Goal: Find specific page/section: Find specific page/section

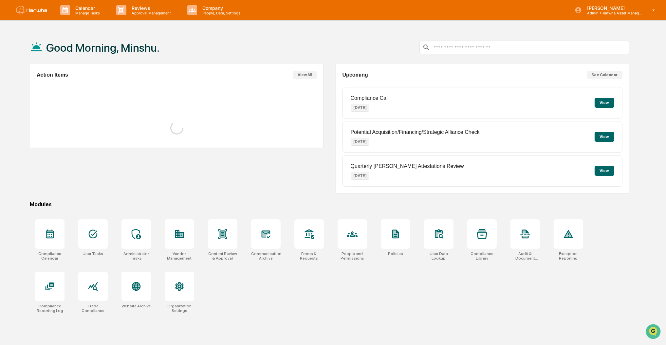
drag, startPoint x: 268, startPoint y: 239, endPoint x: 279, endPoint y: 291, distance: 54.0
click at [268, 239] on icon at bounding box center [266, 234] width 10 height 10
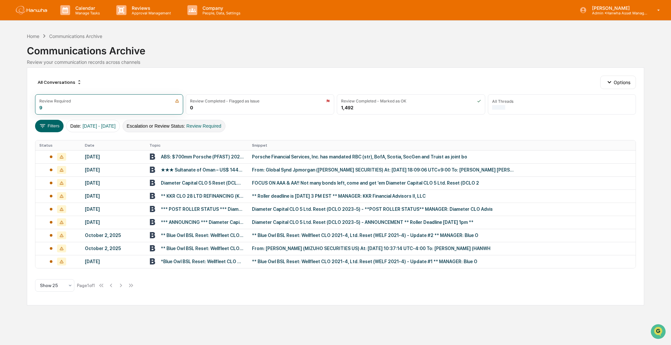
click at [202, 125] on button "Escalation or Review Status : Review Required" at bounding box center [174, 126] width 103 height 12
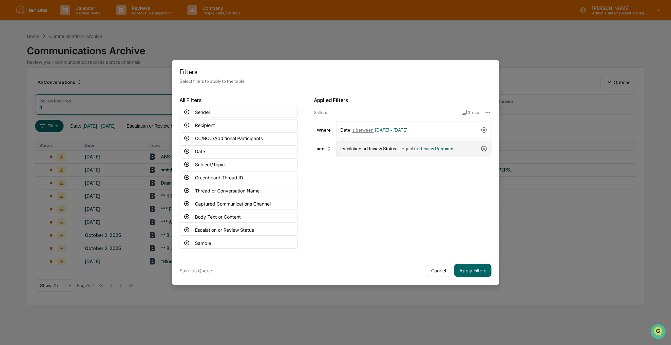
click at [481, 146] on icon at bounding box center [484, 148] width 7 height 7
click at [234, 192] on button "Thread or Conversation Name" at bounding box center [239, 191] width 118 height 12
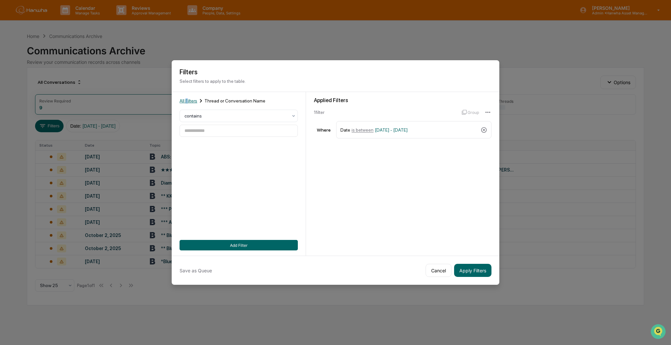
click at [184, 98] on div "All Filters Thread or Conversation Name" at bounding box center [239, 100] width 118 height 7
click at [184, 98] on span "All Filters" at bounding box center [189, 100] width 18 height 5
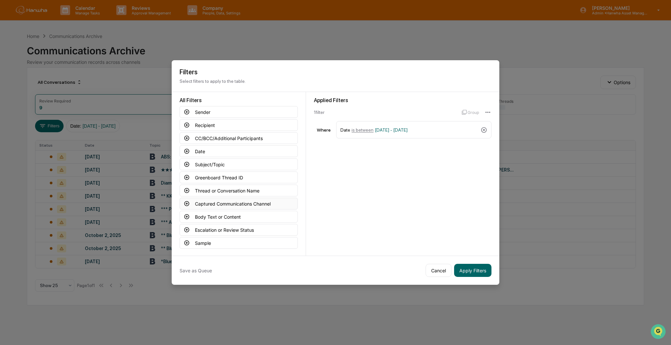
click at [231, 203] on button "Captured Communications Channel" at bounding box center [239, 204] width 118 height 12
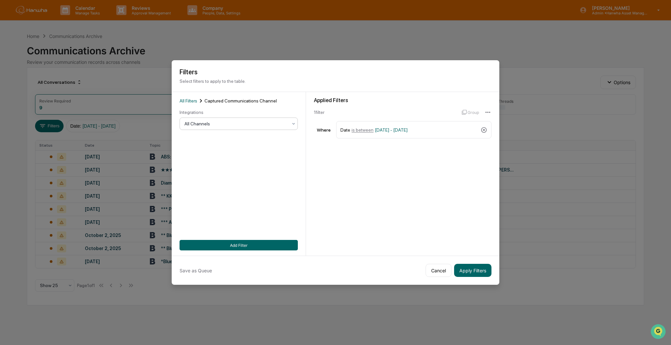
click at [224, 121] on div at bounding box center [235, 124] width 103 height 7
click at [209, 165] on div "SMS" at bounding box center [237, 163] width 118 height 13
drag, startPoint x: 234, startPoint y: 242, endPoint x: 266, endPoint y: 250, distance: 32.4
click at [236, 242] on button "Add Filter" at bounding box center [239, 245] width 118 height 10
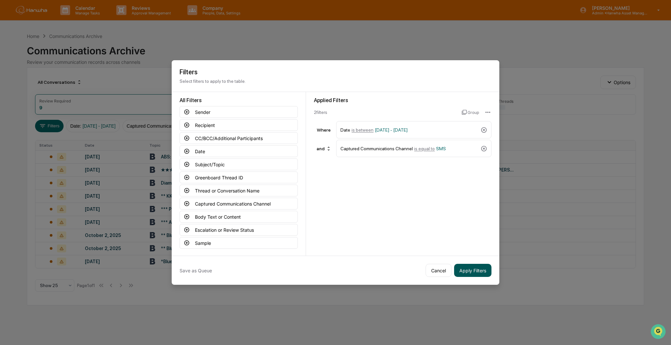
click at [473, 270] on button "Apply Filters" at bounding box center [472, 270] width 37 height 13
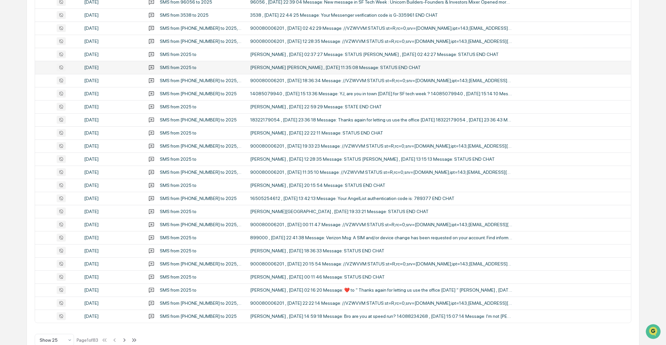
scroll to position [170, 0]
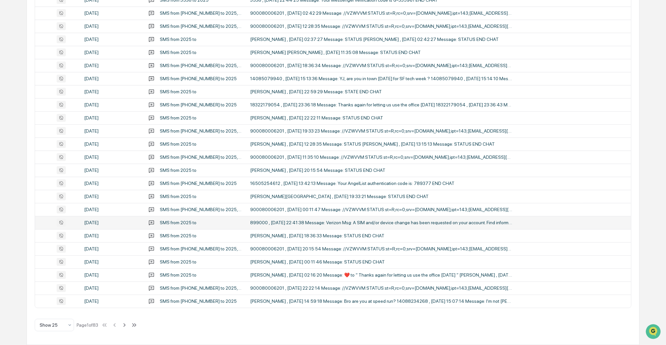
click at [415, 225] on div "899000 , [DATE] 22:41:38 Message: Verizon Msg: A SIM and/or device change has b…" at bounding box center [381, 222] width 262 height 5
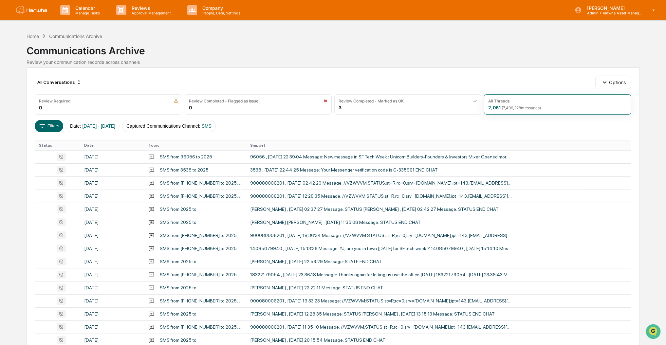
click at [25, 82] on div "Calendar Manage Tasks Reviews Approval Management Company People, Data, Setting…" at bounding box center [333, 257] width 666 height 515
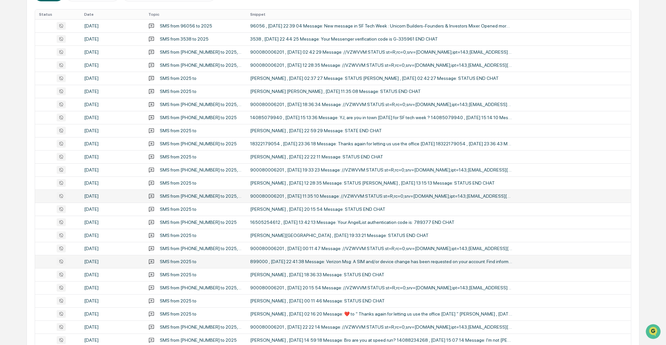
scroll to position [170, 0]
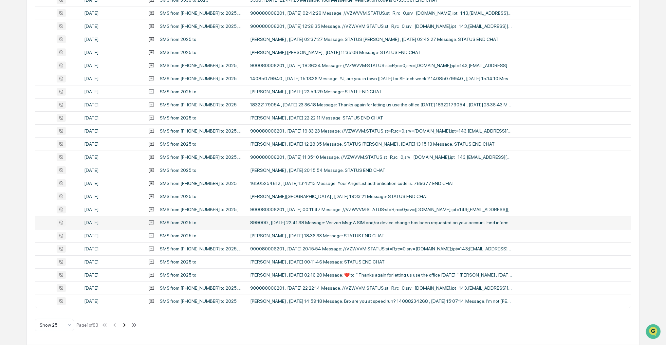
click at [126, 326] on icon at bounding box center [125, 325] width 2 height 4
